Goal: Check status

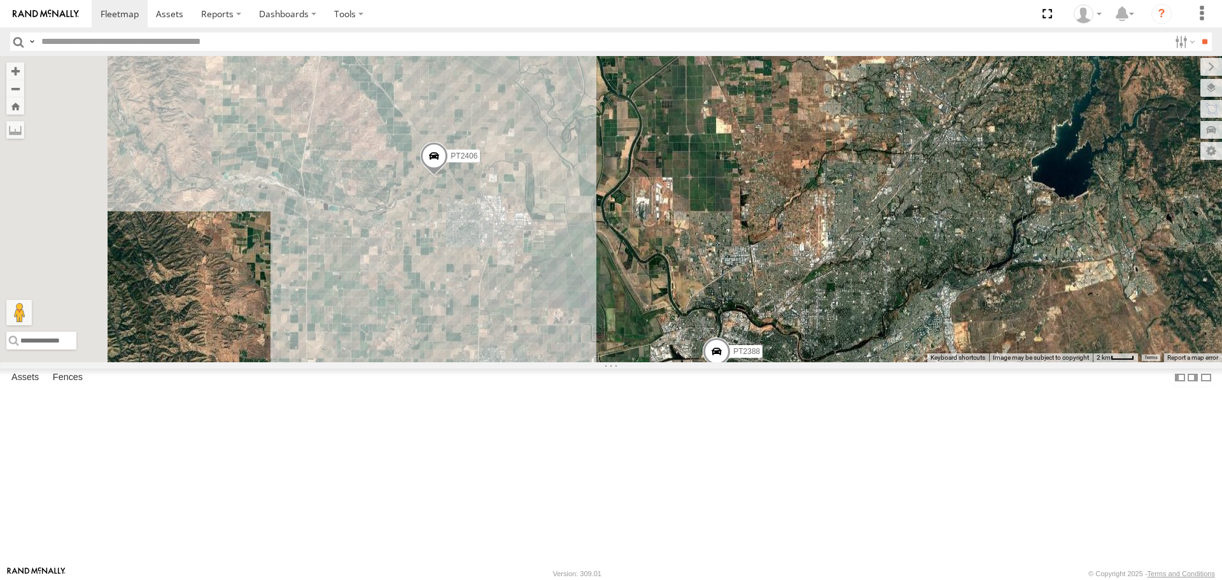
drag, startPoint x: 723, startPoint y: 201, endPoint x: 773, endPoint y: 519, distance: 322.1
click at [773, 362] on div "FRONTLOADER JD344H PT2436 PT2388 PT2406 AL2319 AL2341 AL2310 27 10 4 5 7 AL2347…" at bounding box center [611, 209] width 1222 height 306
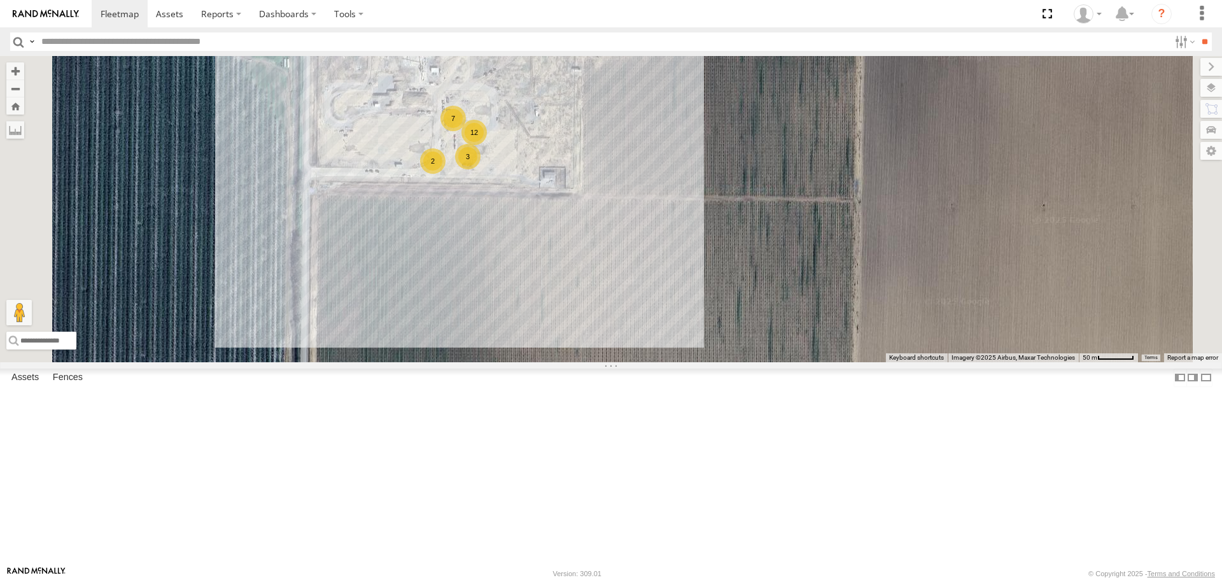
drag, startPoint x: 822, startPoint y: 202, endPoint x: 860, endPoint y: 336, distance: 139.0
click at [860, 336] on div "FRONTLOADER JD344H PT2436 PT2388 PT2406 AL2319 AL2341 AL2310 AL2347 AL2257 AL22…" at bounding box center [611, 209] width 1222 height 306
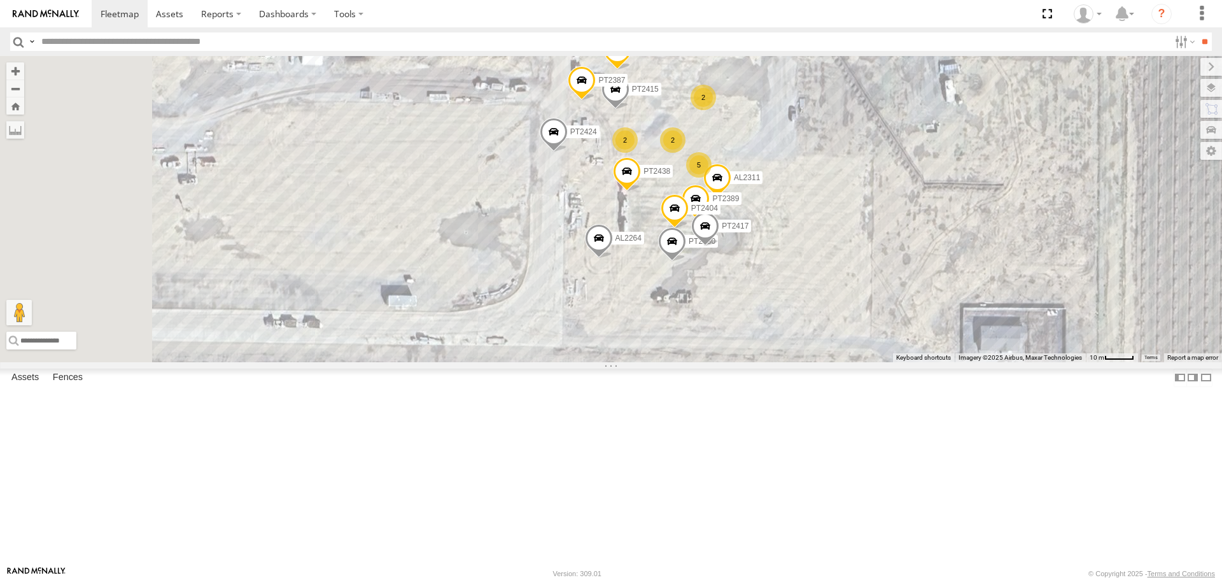
drag, startPoint x: 806, startPoint y: 317, endPoint x: 1221, endPoint y: 323, distance: 415.7
click at [1221, 323] on div "FRONTLOADER JD344H PT2436 PT2388 PT2406 AL2319 AL2341 AL2310 AL2347 AL2257 AL22…" at bounding box center [611, 209] width 1222 height 306
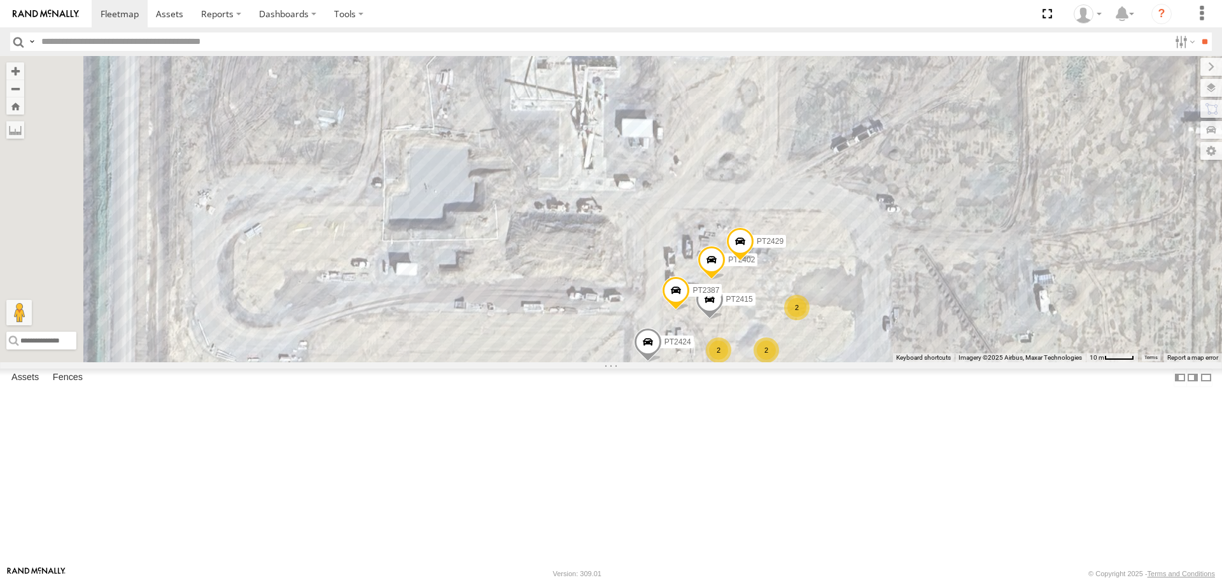
drag, startPoint x: 585, startPoint y: 309, endPoint x: 675, endPoint y: 471, distance: 185.5
click at [675, 362] on div "FRONTLOADER JD344H PT2436 PT2388 PT2406 AL2319 AL2341 AL2310 AL2347 AL2257 AL22…" at bounding box center [611, 209] width 1222 height 306
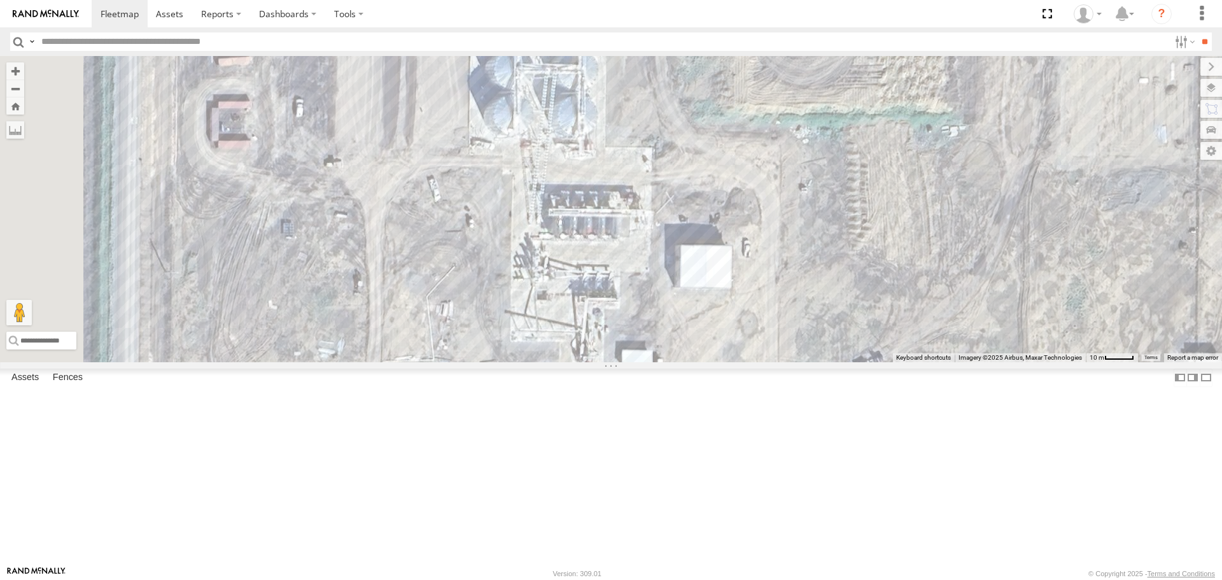
drag, startPoint x: 672, startPoint y: 253, endPoint x: 669, endPoint y: 190, distance: 63.1
click at [669, 190] on div "FRONTLOADER JD344H PT2436 PT2388 PT2406 AL2319 AL2341 AL2310 AL2347 AL2257 AL22…" at bounding box center [611, 209] width 1222 height 306
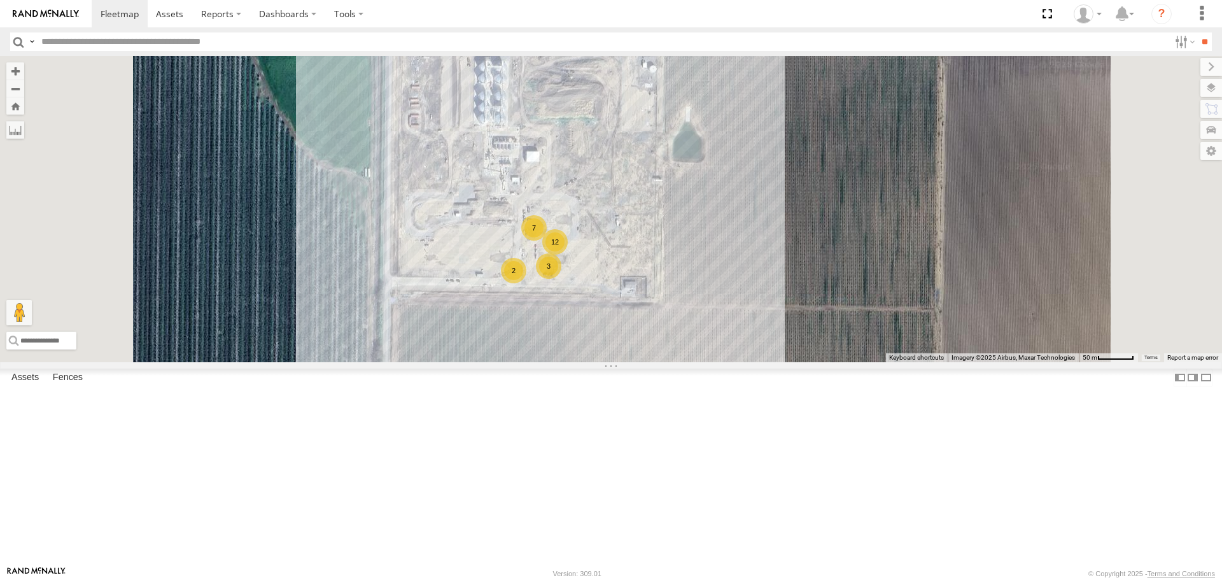
drag, startPoint x: 858, startPoint y: 252, endPoint x: 851, endPoint y: 368, distance: 116.1
click at [851, 362] on div "FRONTLOADER JD344H PT2436 PT2388 PT2406 AL2319 AL2341 AL2310 AL2347 AL2257 AL22…" at bounding box center [611, 209] width 1222 height 306
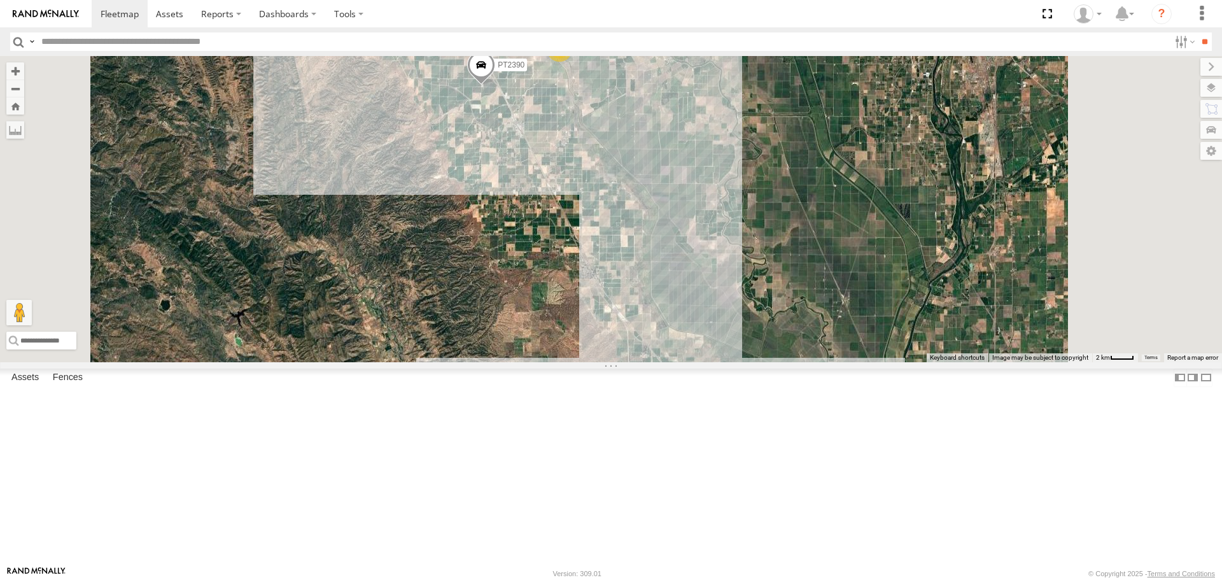
drag, startPoint x: 766, startPoint y: 335, endPoint x: 698, endPoint y: 148, distance: 198.8
click at [707, 163] on div "FRONTLOADER JD344H PT2436 PT2388 AL2310 3 24 7 4 4 AL2291 AL2253 PT2390" at bounding box center [611, 209] width 1222 height 306
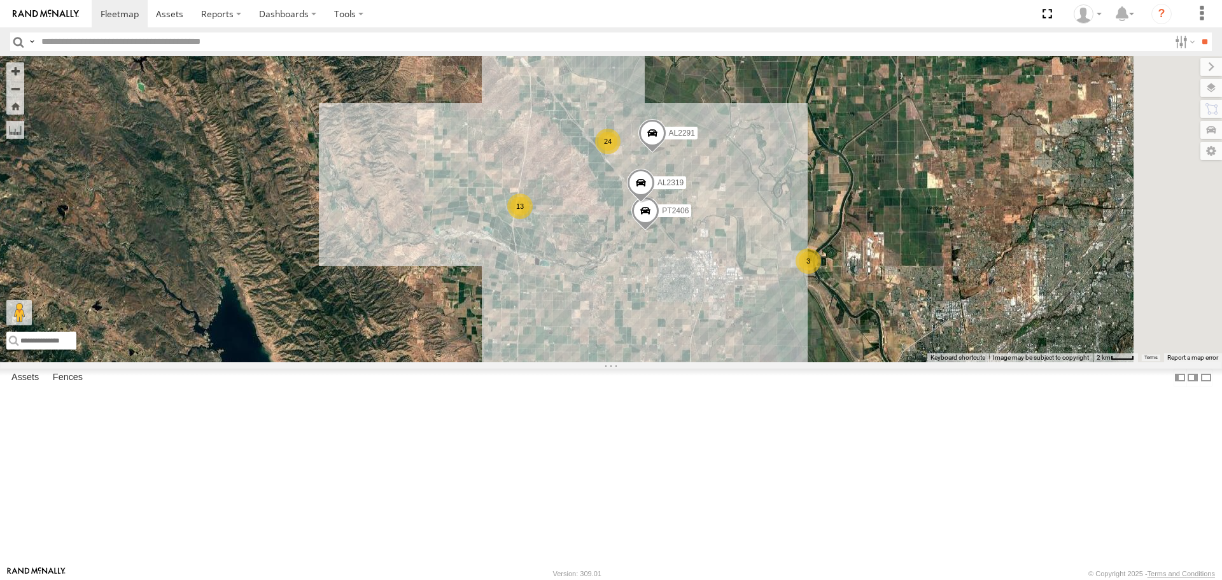
drag, startPoint x: 714, startPoint y: 283, endPoint x: 704, endPoint y: 188, distance: 94.7
click at [704, 188] on div "FRONTLOADER JD344H PT2436 PT2388 AL2310 3 24 7 4 4 AL2291 AL2253 PT2390 13 4 PT…" at bounding box center [611, 209] width 1222 height 306
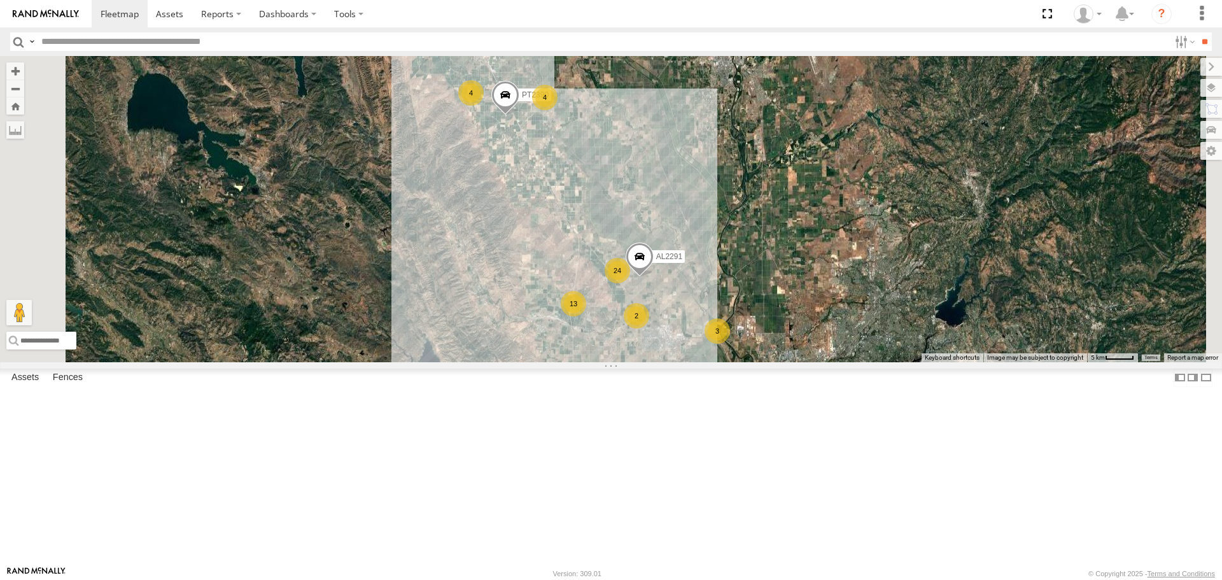
drag, startPoint x: 662, startPoint y: 153, endPoint x: 684, endPoint y: 307, distance: 155.6
click at [684, 307] on div "FRONTLOADER JD344H PT2436 PT2388 AL2310 AL2291 PT2390 AL2257 4 31 10 13 24 4 6 …" at bounding box center [611, 209] width 1222 height 306
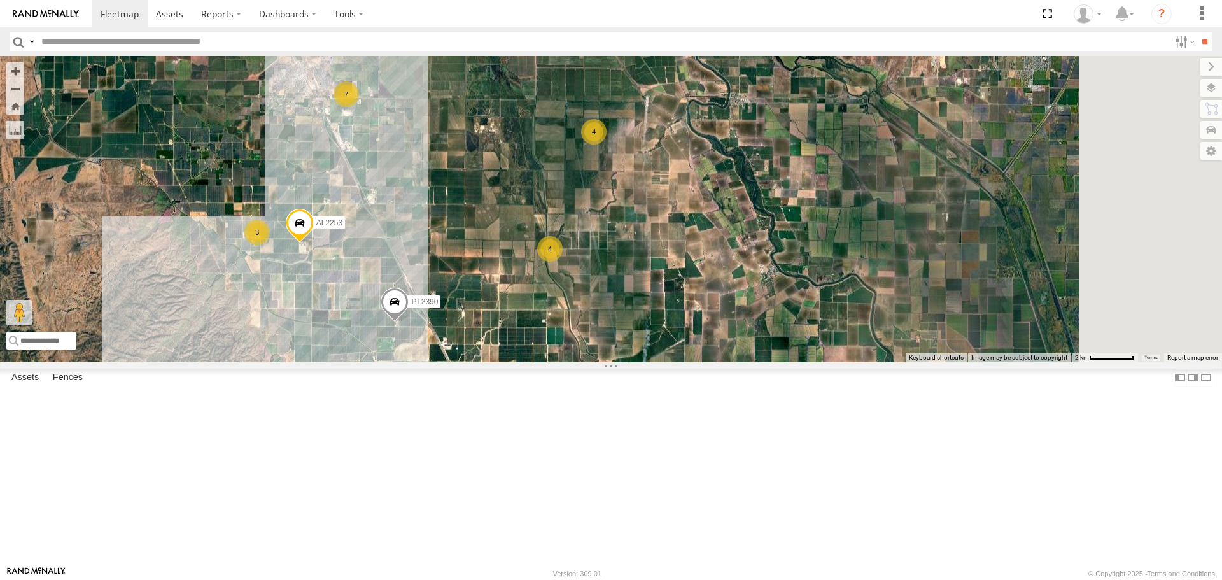
drag, startPoint x: 752, startPoint y: 272, endPoint x: 649, endPoint y: 223, distance: 114.7
click at [649, 223] on div "FRONTLOADER JD344H PT2436 PT2388 AL2310 AL2291 PT2390 AL2257 AL2253 3 7 4 4" at bounding box center [611, 209] width 1222 height 306
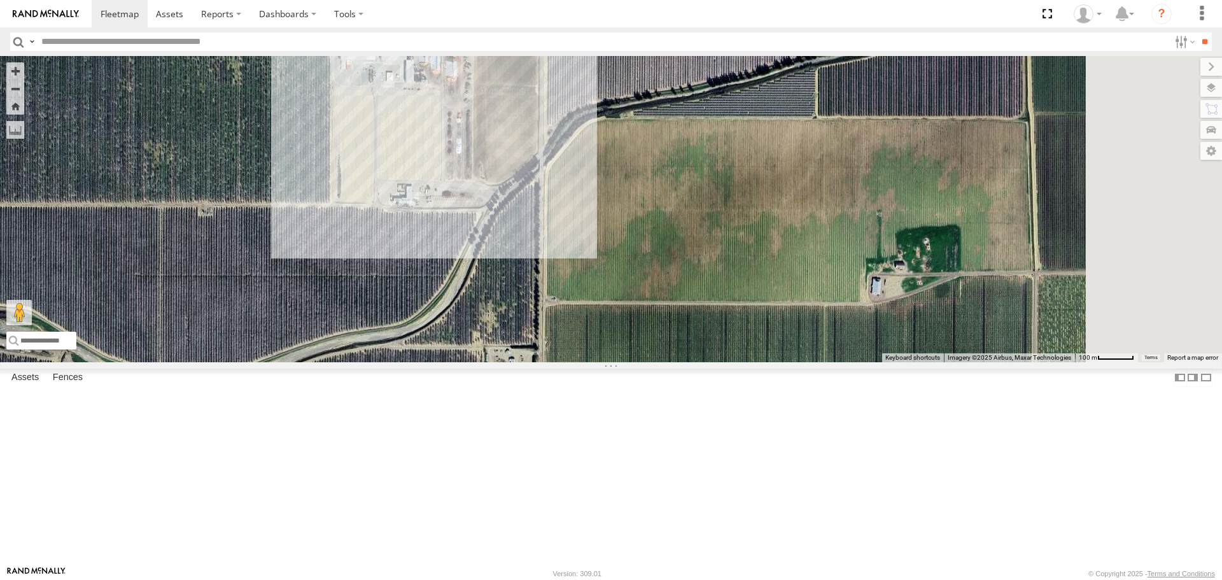
drag, startPoint x: 614, startPoint y: 306, endPoint x: 566, endPoint y: 197, distance: 118.5
click at [566, 197] on div "FRONTLOADER JD344H PT2436 PT2388 AL2310 AL2291 PT2390 AL2257 AL2253" at bounding box center [611, 209] width 1222 height 306
